Goal: Task Accomplishment & Management: Use online tool/utility

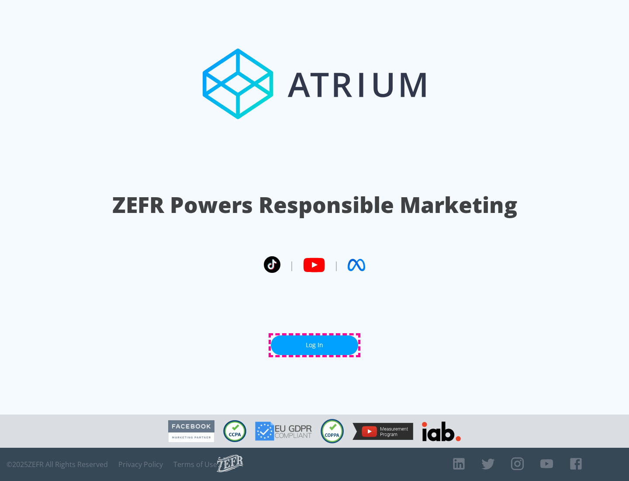
click at [315, 345] on link "Log In" at bounding box center [314, 345] width 87 height 20
